Goal: Task Accomplishment & Management: Manage account settings

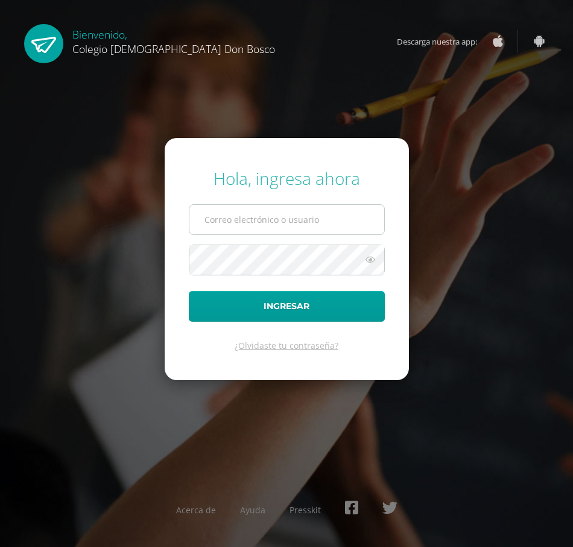
click at [254, 213] on input "text" at bounding box center [286, 220] width 195 height 30
type input "y.morales.6bdb@gmail.com"
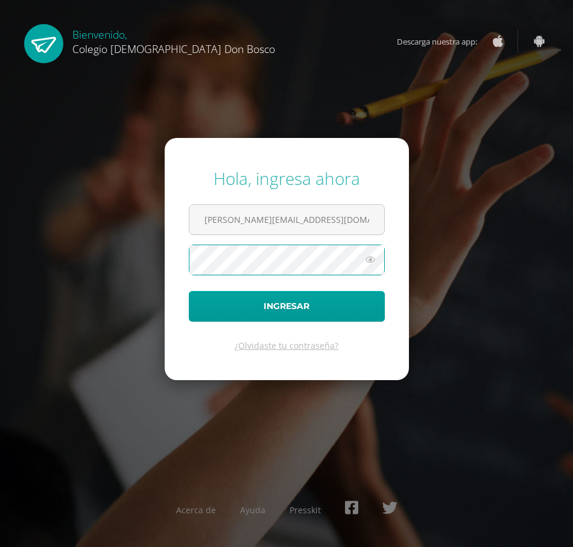
click at [189, 291] on button "Ingresar" at bounding box center [287, 306] width 196 height 31
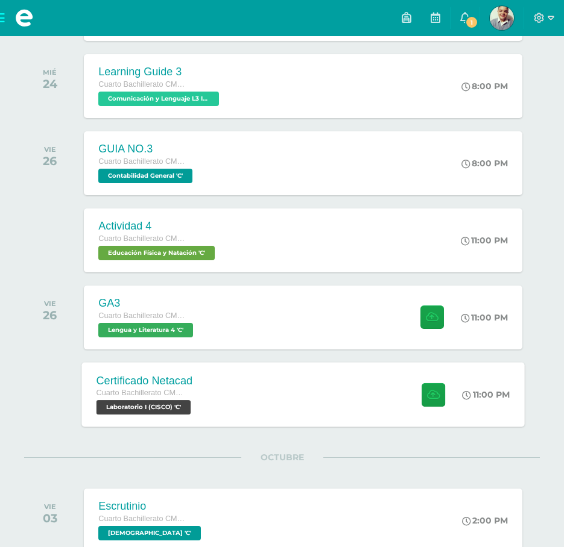
scroll to position [880, 0]
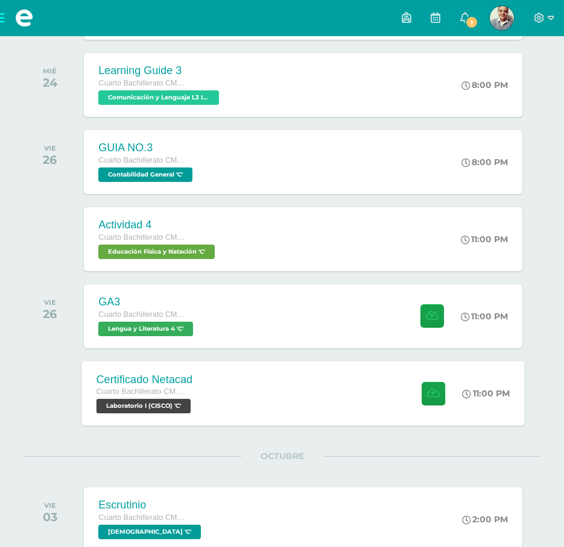
click at [323, 404] on div "Certificado Netacad Cuarto Bachillerato CMP Bachillerato en CCLL con Orientació…" at bounding box center [303, 393] width 443 height 65
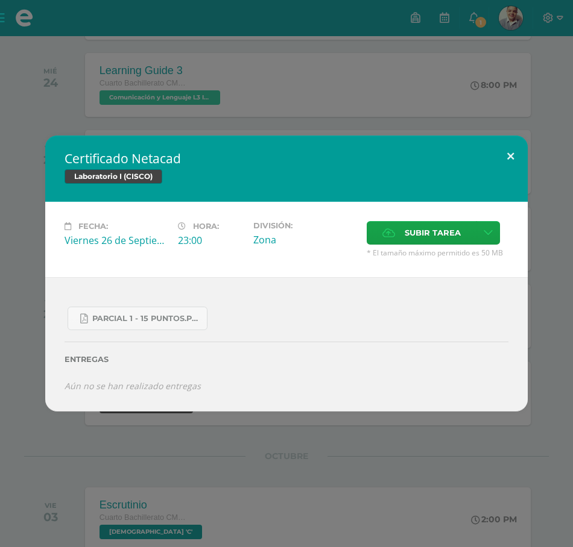
click at [505, 147] on button at bounding box center [510, 156] width 34 height 41
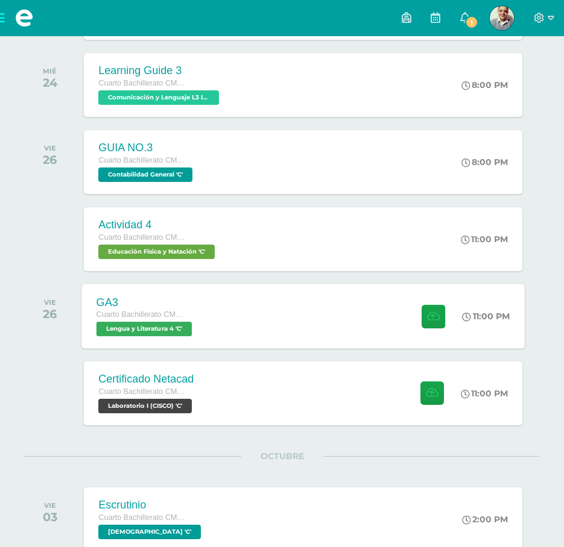
click at [209, 326] on div "GA3 Cuarto Bachillerato CMP Bachillerato en CCLL con Orientación en Computación…" at bounding box center [146, 316] width 128 height 65
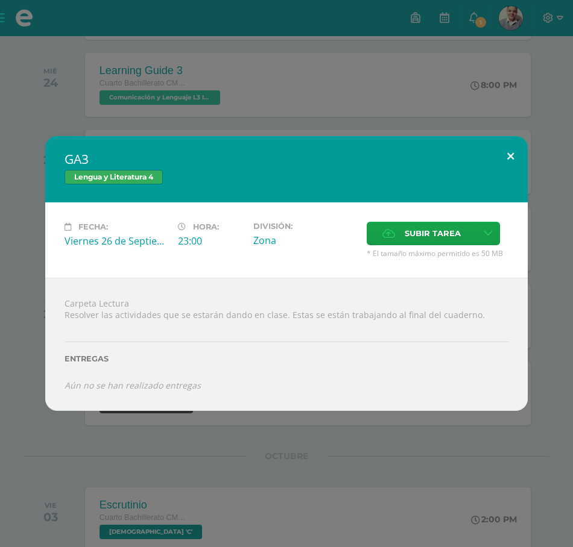
click at [512, 166] on button at bounding box center [510, 156] width 34 height 41
